Goal: Communication & Community: Ask a question

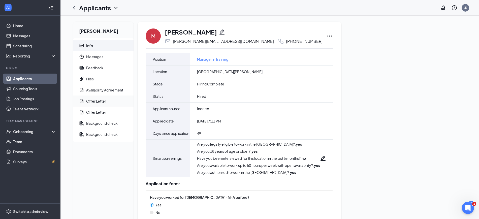
click at [98, 102] on div "Offer Letter" at bounding box center [96, 101] width 20 height 5
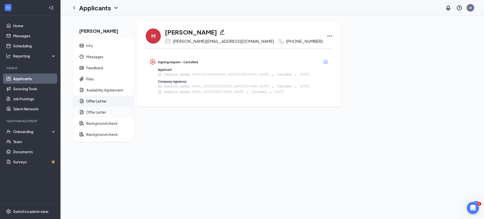
click at [95, 111] on div "Offer Letter" at bounding box center [96, 112] width 20 height 5
click at [323, 62] on icon "Eye" at bounding box center [326, 62] width 6 height 6
click at [94, 101] on div "Offer Letter" at bounding box center [96, 101] width 20 height 5
click at [98, 110] on div "Offer Letter" at bounding box center [96, 112] width 20 height 5
click at [327, 36] on icon "Ellipses" at bounding box center [329, 36] width 5 height 1
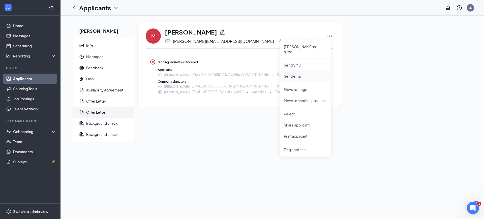
click at [290, 74] on p "Send email" at bounding box center [305, 76] width 43 height 5
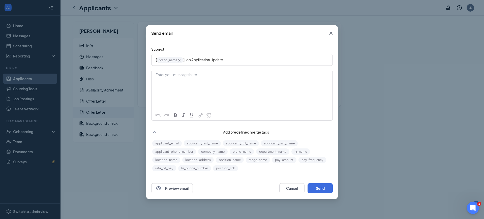
click at [333, 31] on icon "Cross" at bounding box center [331, 33] width 6 height 6
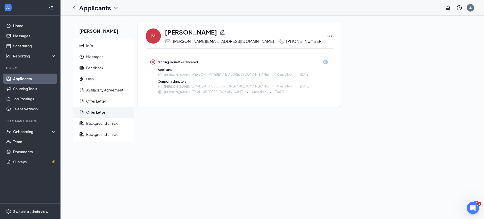
click at [327, 35] on icon "Ellipses" at bounding box center [330, 36] width 6 height 6
drag, startPoint x: 201, startPoint y: 131, endPoint x: 201, endPoint y: 128, distance: 3.0
click at [201, 130] on div "[PERSON_NAME] [PERSON_NAME][EMAIL_ADDRESS][DOMAIN_NAME] [PHONE_NUMBER] [PERSON_…" at bounding box center [239, 82] width 203 height 120
click at [38, 134] on div "Onboarding" at bounding box center [30, 132] width 60 height 10
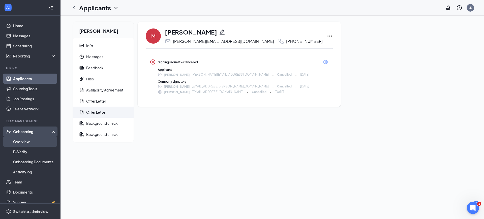
click at [37, 140] on link "Overview" at bounding box center [34, 142] width 43 height 10
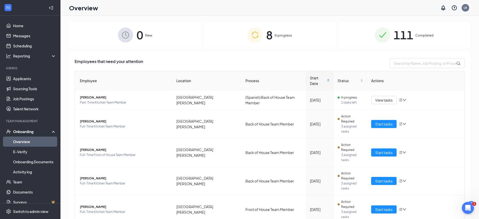
click at [416, 39] on div "111 Completed" at bounding box center [405, 35] width 132 height 26
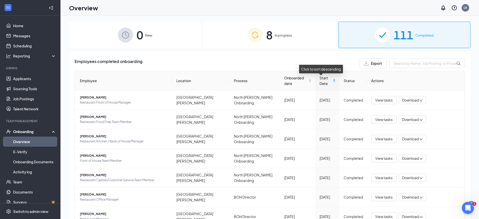
click at [329, 80] on div "Start Date" at bounding box center [328, 80] width 16 height 11
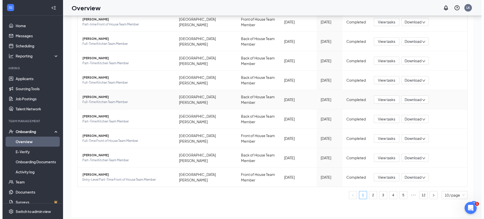
scroll to position [23, 0]
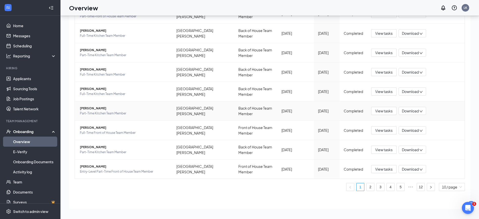
click at [97, 106] on span "[PERSON_NAME]" at bounding box center [124, 108] width 88 height 5
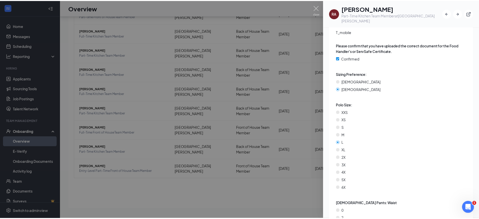
scroll to position [1040, 0]
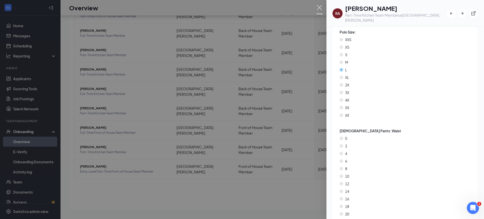
click at [319, 6] on img at bounding box center [319, 10] width 6 height 10
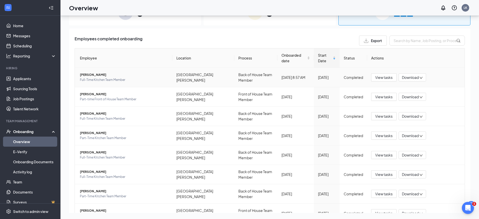
click at [105, 74] on span "[PERSON_NAME]" at bounding box center [124, 74] width 88 height 5
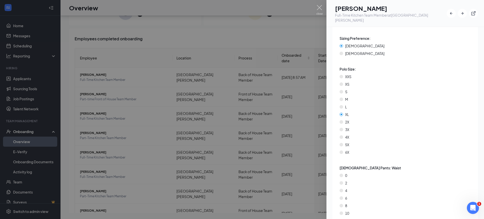
scroll to position [977, 0]
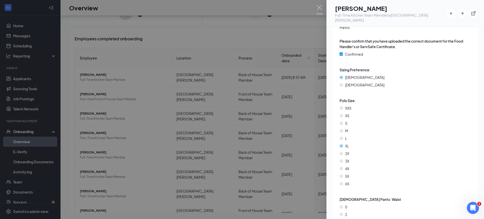
drag, startPoint x: 384, startPoint y: 120, endPoint x: 416, endPoint y: 57, distance: 70.2
click at [416, 67] on div "Sizing Preference: [DEMOGRAPHIC_DATA] [DEMOGRAPHIC_DATA]" at bounding box center [406, 78] width 132 height 23
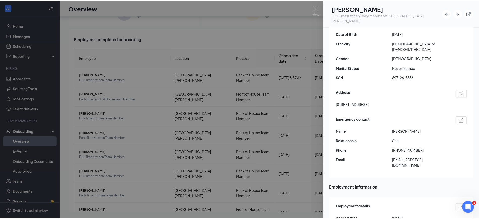
scroll to position [0, 0]
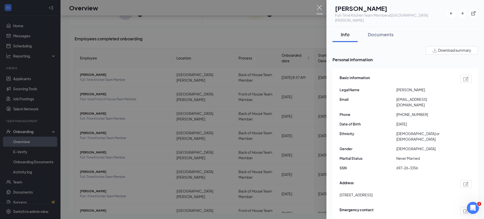
click at [319, 7] on img at bounding box center [319, 10] width 6 height 10
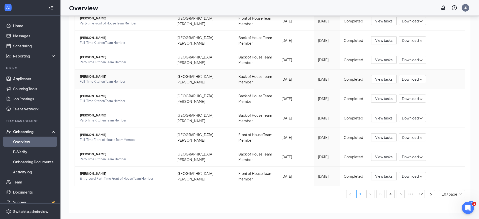
scroll to position [83, 0]
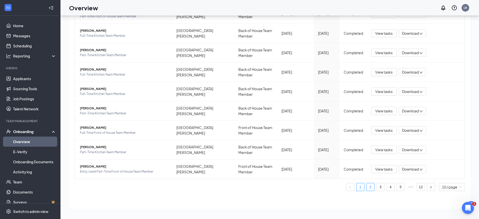
click at [368, 187] on link "2" at bounding box center [371, 187] width 8 height 8
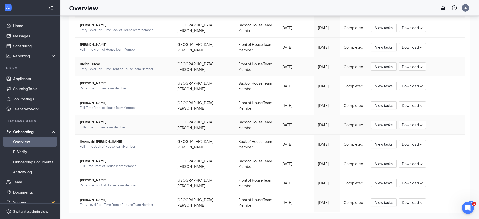
scroll to position [83, 0]
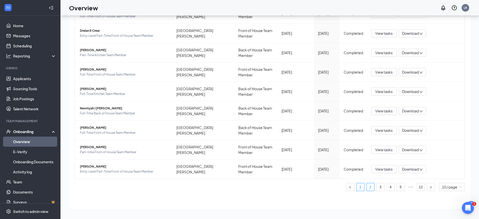
drag, startPoint x: 356, startPoint y: 187, endPoint x: 354, endPoint y: 184, distance: 3.4
click at [357, 186] on link "1" at bounding box center [361, 187] width 8 height 8
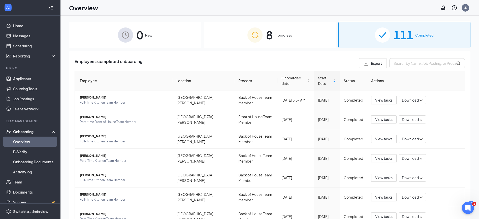
click at [280, 29] on div "8 In progress" at bounding box center [270, 35] width 132 height 26
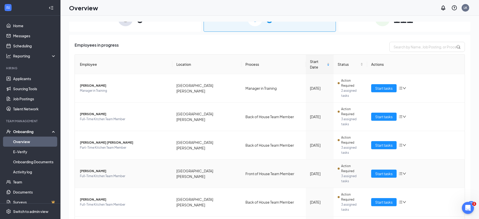
scroll to position [31, 0]
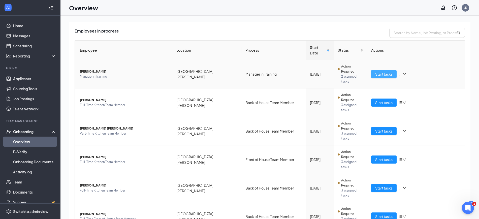
click at [375, 71] on span "Start tasks" at bounding box center [383, 74] width 17 height 6
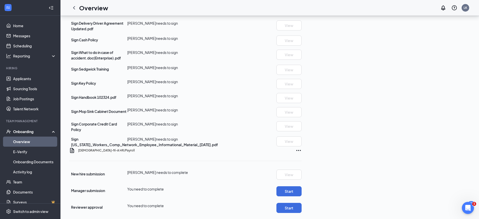
scroll to position [329, 0]
drag, startPoint x: 31, startPoint y: 139, endPoint x: 30, endPoint y: 136, distance: 3.0
click at [31, 139] on link "Overview" at bounding box center [34, 142] width 43 height 10
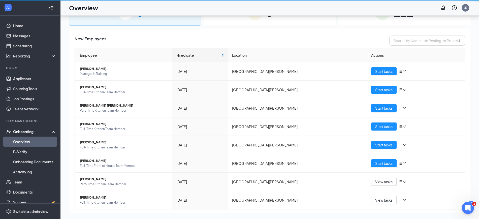
scroll to position [23, 0]
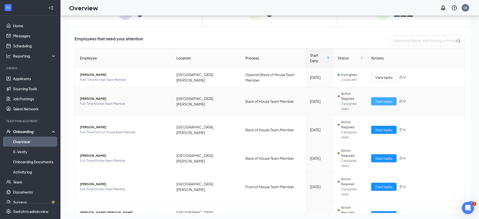
click at [372, 97] on button "Start tasks" at bounding box center [383, 101] width 25 height 8
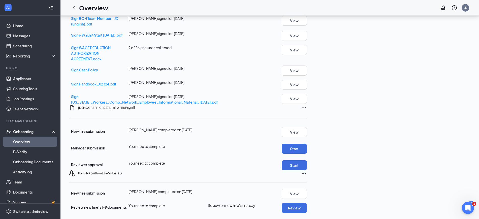
scroll to position [340, 0]
click at [25, 141] on link "Overview" at bounding box center [34, 142] width 43 height 10
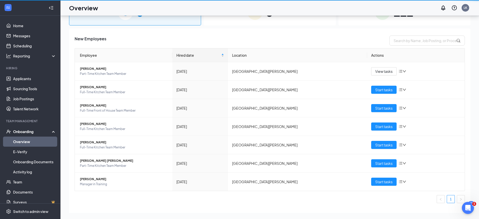
scroll to position [23, 0]
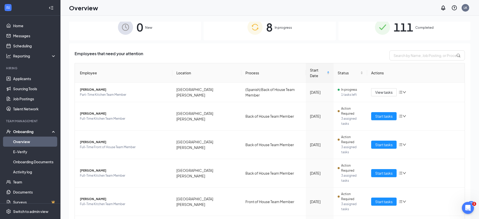
scroll to position [12, 0]
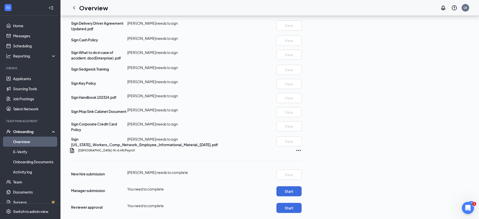
scroll to position [329, 0]
click at [302, 148] on icon "Ellipses" at bounding box center [299, 150] width 6 height 6
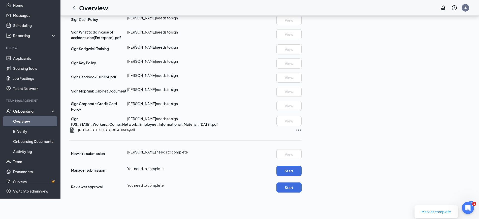
click at [302, 133] on div "[DEMOGRAPHIC_DATA]-fil-A HR/Payroll" at bounding box center [190, 130] width 224 height 6
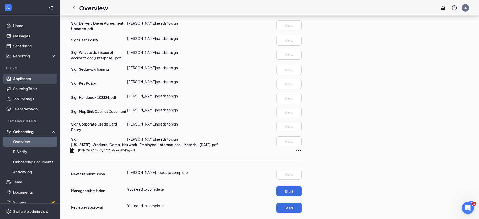
click at [22, 79] on link "Applicants" at bounding box center [34, 79] width 43 height 10
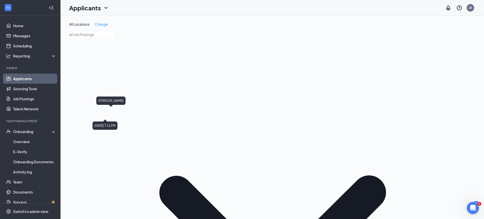
type input "mae"
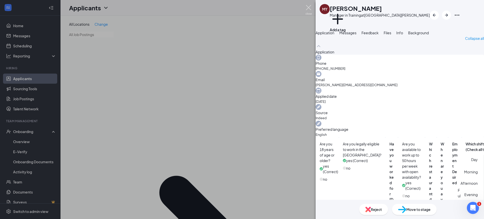
click at [305, 8] on div "MY [PERSON_NAME] Manager in Training at [GEOGRAPHIC_DATA][PERSON_NAME] Add a ta…" at bounding box center [242, 109] width 484 height 219
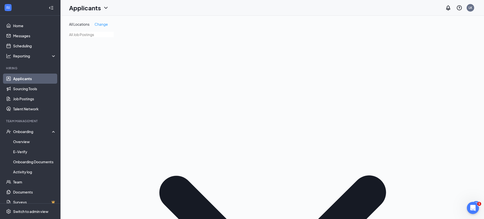
checkbox input "true"
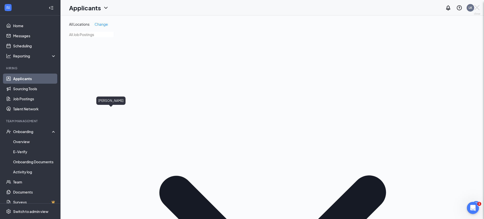
checkbox input "false"
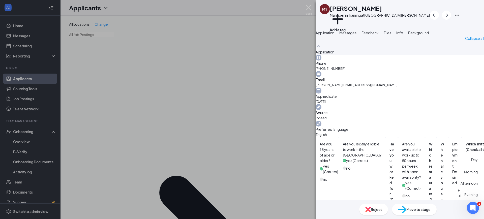
click at [356, 35] on span "Messages" at bounding box center [347, 33] width 17 height 5
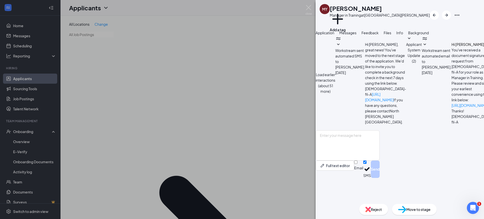
scroll to position [67, 0]
click at [379, 35] on span "Feedback" at bounding box center [369, 33] width 17 height 5
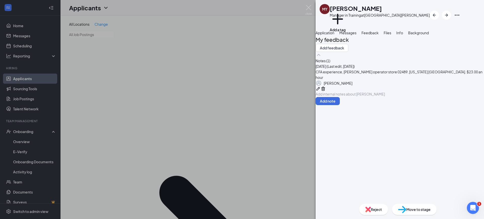
click at [391, 35] on span "Files" at bounding box center [388, 33] width 8 height 5
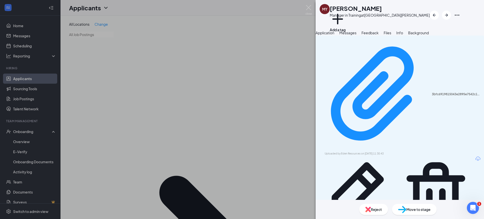
click at [403, 35] on span "Info" at bounding box center [399, 33] width 7 height 5
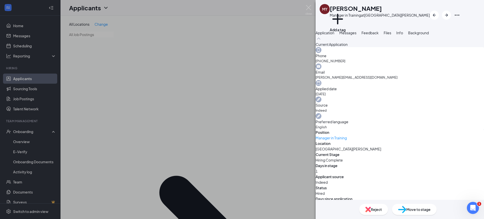
click at [429, 35] on span "Background" at bounding box center [418, 33] width 21 height 5
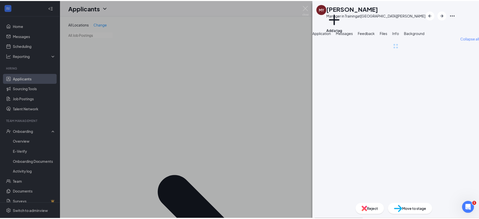
scroll to position [0, 21]
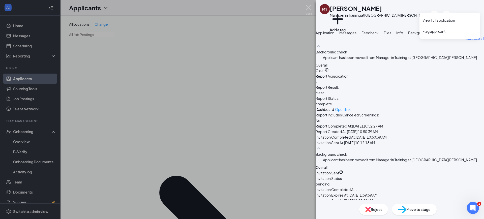
click at [460, 12] on icon "Ellipses" at bounding box center [457, 15] width 6 height 6
click at [447, 19] on link "View full application" at bounding box center [449, 20] width 54 height 5
click at [311, 7] on img at bounding box center [309, 10] width 6 height 10
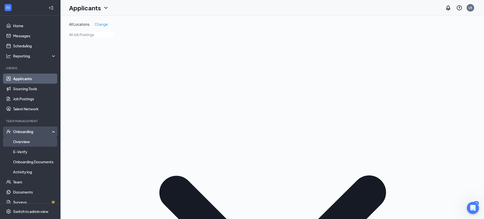
click at [29, 141] on link "Overview" at bounding box center [34, 142] width 43 height 10
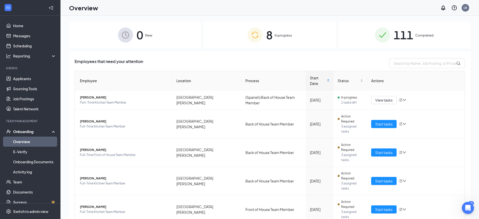
click at [282, 36] on span "In progress" at bounding box center [283, 35] width 17 height 5
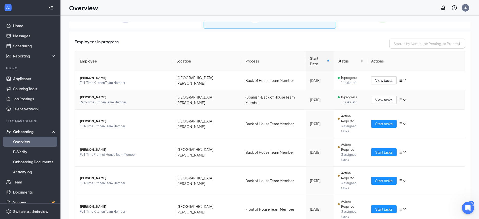
scroll to position [31, 0]
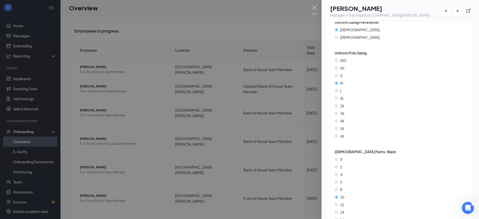
scroll to position [799, 0]
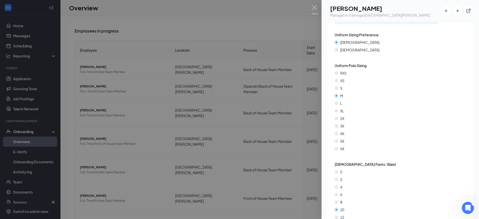
click at [319, 9] on div at bounding box center [239, 109] width 479 height 219
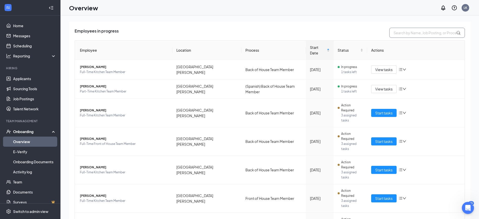
click at [402, 32] on input "text" at bounding box center [427, 33] width 76 height 10
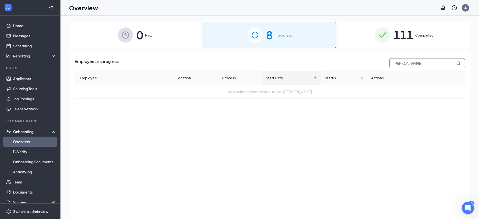
type input "[PERSON_NAME]"
click at [413, 35] on span "111" at bounding box center [404, 34] width 20 height 17
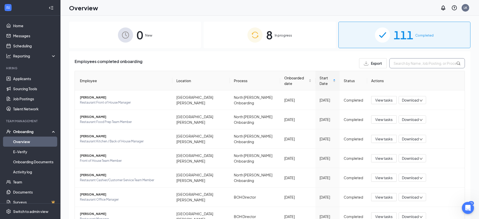
click at [404, 66] on input "text" at bounding box center [427, 63] width 76 height 10
type input "e"
type input "r"
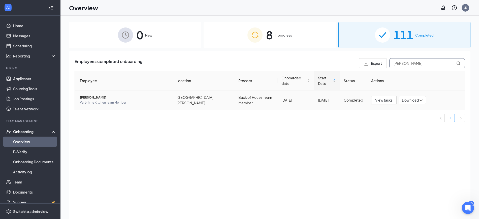
type input "[PERSON_NAME]"
click at [95, 95] on span "[PERSON_NAME]" at bounding box center [124, 97] width 88 height 5
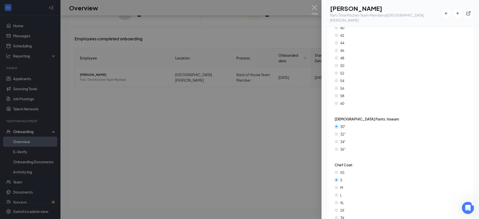
scroll to position [1361, 0]
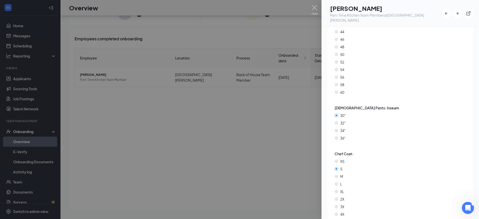
drag, startPoint x: 475, startPoint y: 216, endPoint x: 20, endPoint y: 104, distance: 468.6
drag, startPoint x: 20, startPoint y: 104, endPoint x: 295, endPoint y: 18, distance: 287.9
click at [249, 18] on div at bounding box center [239, 109] width 479 height 219
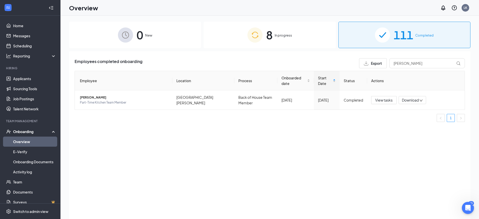
click at [286, 35] on span "In progress" at bounding box center [283, 35] width 17 height 5
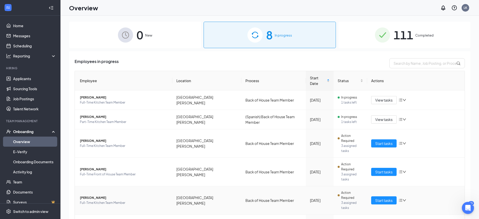
scroll to position [31, 0]
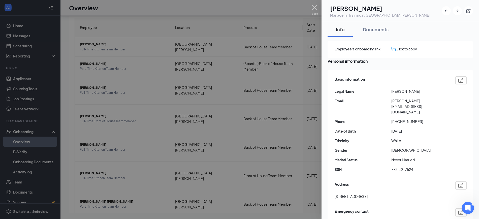
click at [459, 83] on img at bounding box center [461, 80] width 5 height 5
type input "[PHONE_NUMBER]"
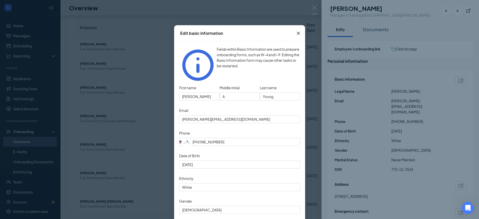
click at [295, 31] on icon "Cross" at bounding box center [298, 33] width 6 height 6
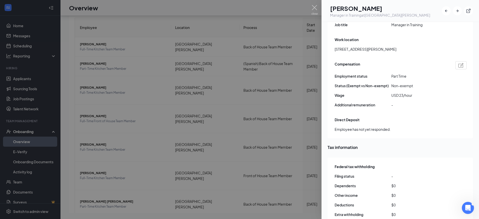
scroll to position [389, 0]
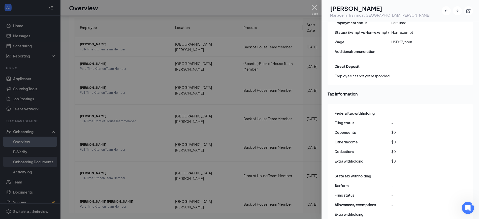
click at [30, 161] on div at bounding box center [239, 109] width 479 height 219
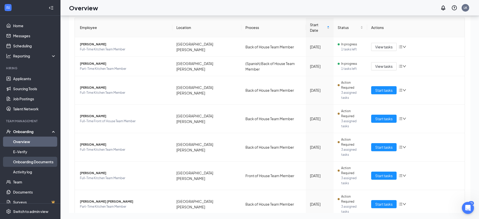
click at [36, 159] on link "Onboarding Documents" at bounding box center [34, 162] width 43 height 10
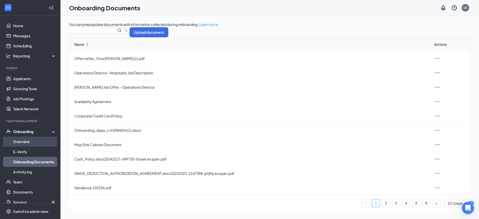
click at [27, 142] on link "Overview" at bounding box center [34, 142] width 43 height 10
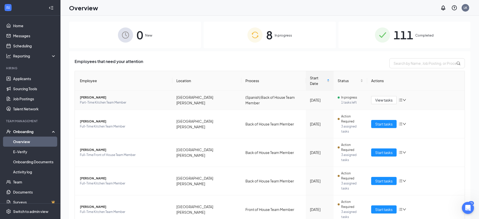
click at [97, 95] on span "[PERSON_NAME]" at bounding box center [124, 97] width 88 height 5
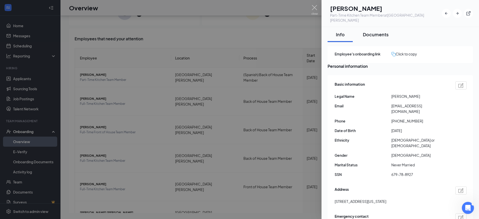
click at [382, 31] on div "Documents" at bounding box center [376, 34] width 26 height 6
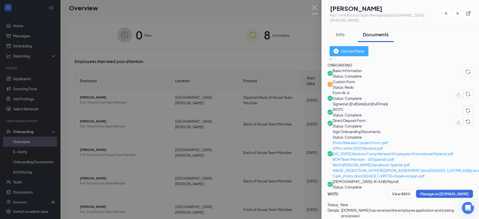
click at [364, 48] on div "Upload New" at bounding box center [349, 51] width 31 height 6
click at [341, 31] on div "Info" at bounding box center [340, 34] width 15 height 6
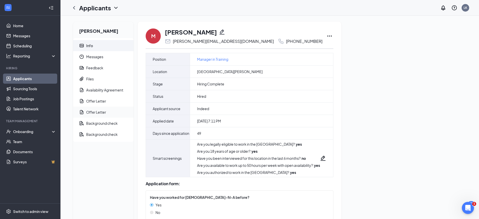
click at [96, 113] on div "Offer Letter" at bounding box center [96, 112] width 20 height 5
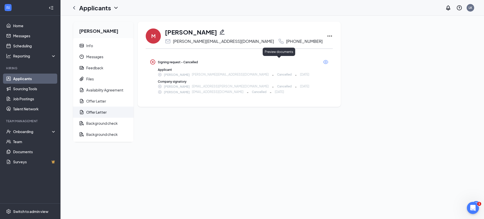
click at [323, 62] on icon "Eye" at bounding box center [325, 62] width 5 height 4
click at [278, 52] on div "Preview documents" at bounding box center [279, 52] width 33 height 8
click at [327, 36] on icon "Ellipses" at bounding box center [329, 36] width 5 height 1
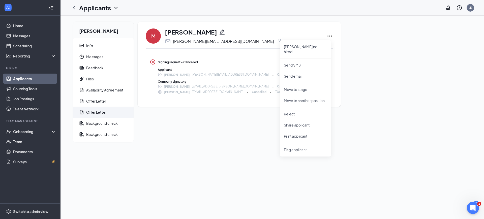
click at [225, 129] on div "[PERSON_NAME] [PERSON_NAME][EMAIL_ADDRESS][DOMAIN_NAME] [PHONE_NUMBER] [PERSON_…" at bounding box center [239, 82] width 203 height 120
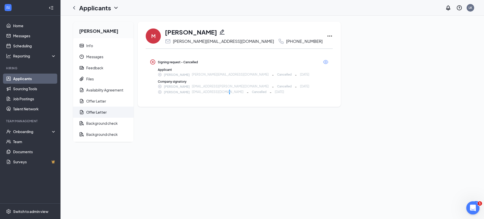
click at [471, 211] on div "Open Intercom Messenger" at bounding box center [472, 207] width 17 height 17
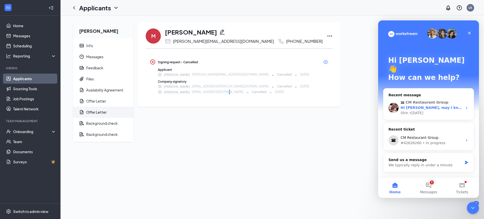
click at [432, 100] on span "CM Restaurant Group" at bounding box center [427, 102] width 43 height 5
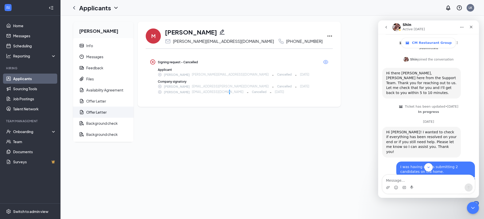
scroll to position [111, 0]
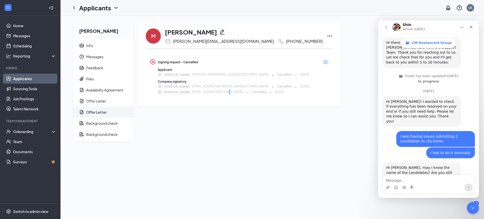
click at [409, 178] on textarea "Message…" at bounding box center [428, 179] width 92 height 9
click at [414, 176] on textarea "Message…" at bounding box center [428, 179] width 92 height 9
click at [409, 179] on textarea "Message…" at bounding box center [428, 179] width 92 height 9
type textarea "I"
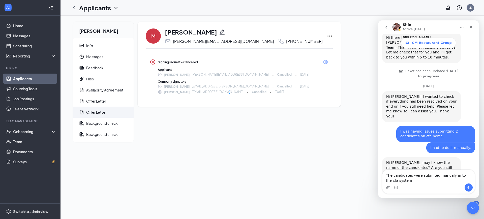
click at [441, 183] on textarea "The candidates were submited manualy in to the cfa system" at bounding box center [428, 177] width 92 height 14
click at [470, 157] on div "Hi Liliana, may I know the name of the candidates? Are you still experiencing t…" at bounding box center [428, 173] width 93 height 32
click at [425, 174] on textarea "The candidates were submited manualy in to the cfa system" at bounding box center [428, 177] width 92 height 14
click at [441, 176] on textarea "The candidates were submitted manualy in to the cfa system" at bounding box center [428, 177] width 92 height 14
type textarea "The candidates were submitted manually in to the cfa system"
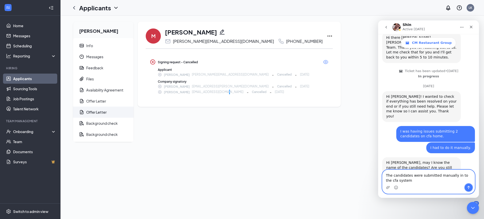
click at [466, 187] on button "Send a message…" at bounding box center [469, 188] width 8 height 8
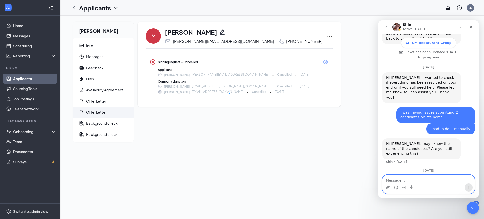
scroll to position [138, 0]
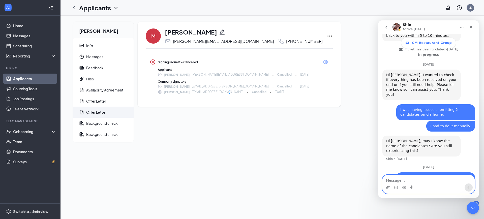
click at [418, 179] on textarea "Message…" at bounding box center [428, 179] width 92 height 9
type textarea "I need help with other issue"
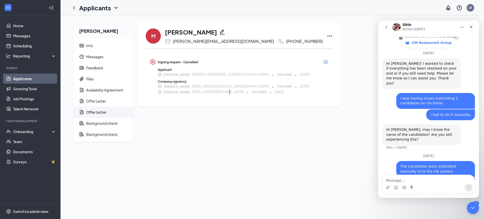
click at [389, 25] on button "go back" at bounding box center [386, 27] width 10 height 10
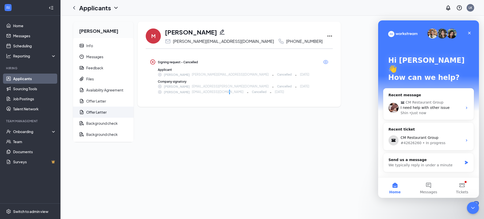
scroll to position [0, 0]
click at [471, 32] on div "Close" at bounding box center [469, 32] width 9 height 9
